Goal: Task Accomplishment & Management: Complete application form

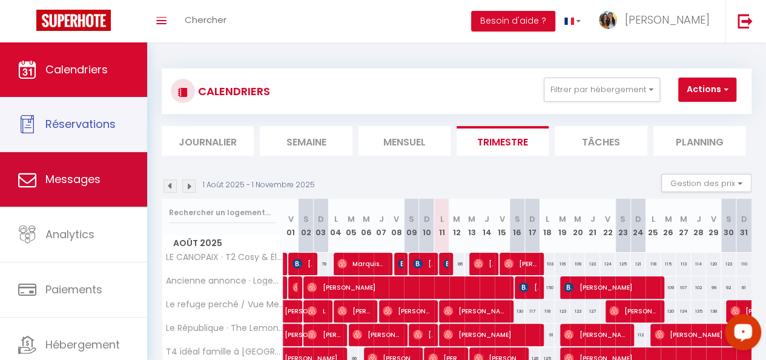
click at [69, 153] on link "Messages" at bounding box center [73, 179] width 147 height 55
select select "message"
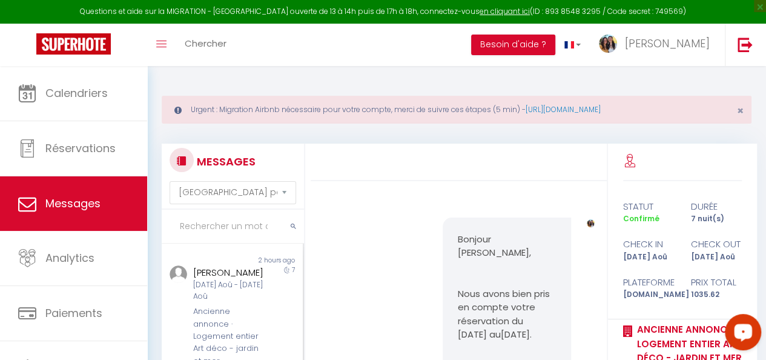
scroll to position [5922, 0]
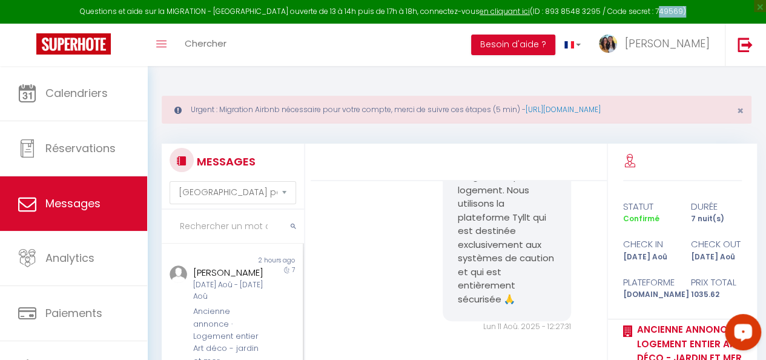
drag, startPoint x: 641, startPoint y: 12, endPoint x: 666, endPoint y: 11, distance: 24.8
click at [666, 11] on div "Questions et aide sur la MIGRATION - Salle Zoom ouverte de 13 à 14h puis de 17h…" at bounding box center [383, 12] width 766 height 24
copy div "749569"
click at [480, 10] on link "en cliquant ici" at bounding box center [505, 11] width 50 height 10
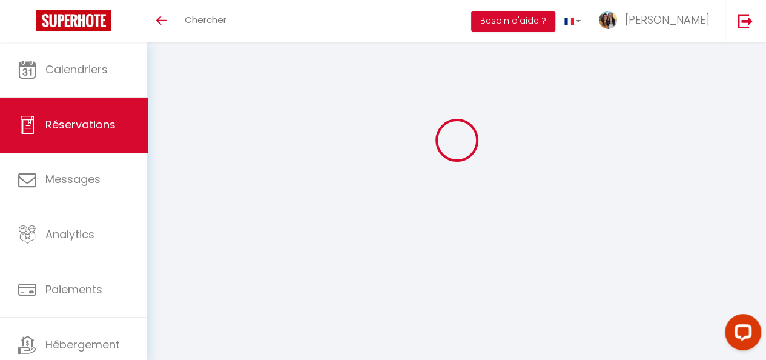
select select
checkbox input "false"
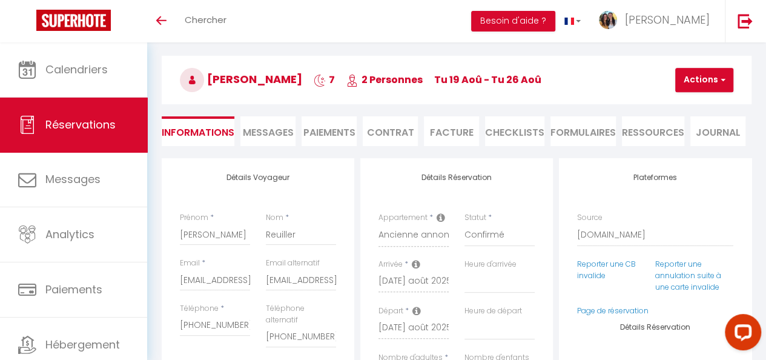
select select
checkbox input "false"
type textarea "** THIS RESERVATION HAS BEEN PRE-PAID ** Reservation has a cancellation grace p…"
type input "70"
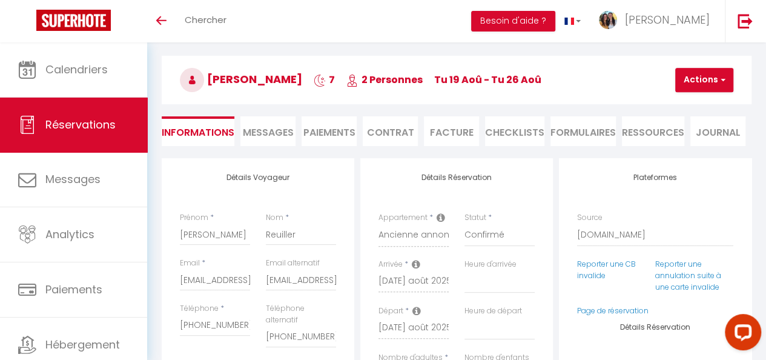
type input "59.32"
select select
checkbox input "false"
select select "18:00"
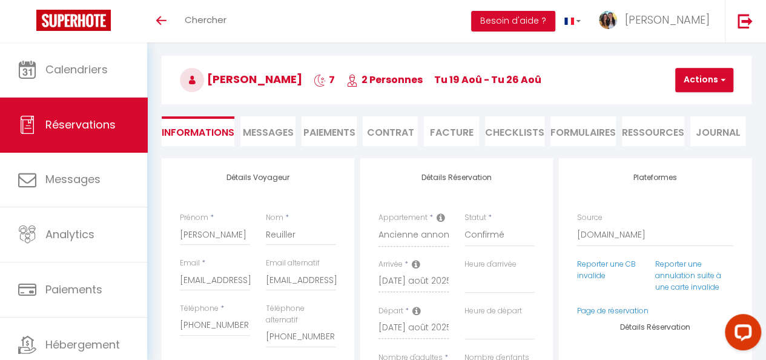
select select "09:00"
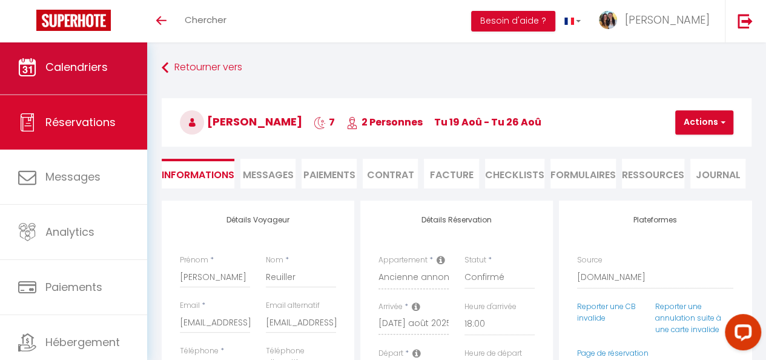
click at [56, 68] on span "Calendriers" at bounding box center [76, 66] width 62 height 15
